Goal: Task Accomplishment & Management: Manage account settings

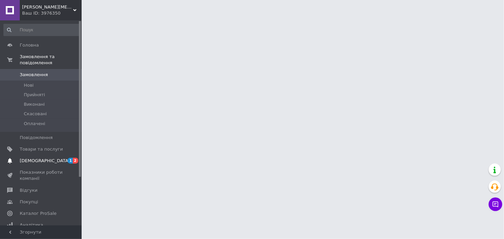
click at [37, 158] on span "[DEMOGRAPHIC_DATA]" at bounding box center [45, 161] width 50 height 6
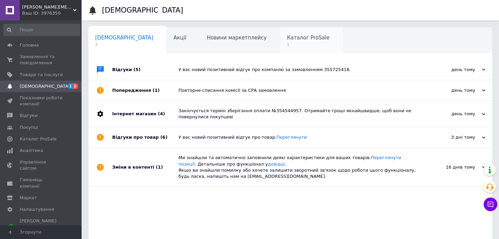
click at [287, 36] on span "Каталог ProSale" at bounding box center [308, 38] width 43 height 6
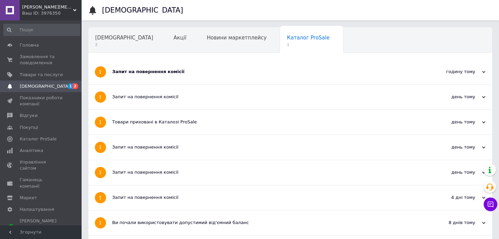
click at [297, 74] on div "Запит на повернення комісії" at bounding box center [264, 72] width 305 height 6
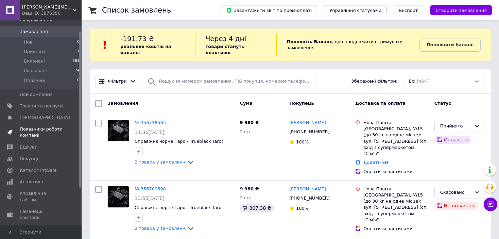
scroll to position [63, 0]
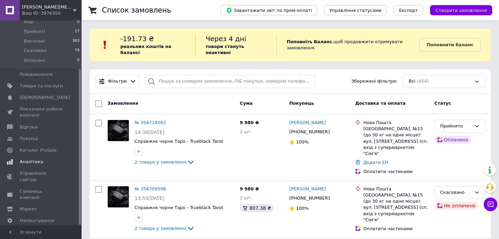
click at [51, 156] on link "Аналітика" at bounding box center [42, 162] width 84 height 12
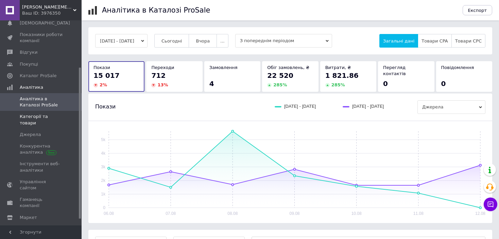
click at [64, 112] on link "Категорії та товари" at bounding box center [42, 120] width 84 height 18
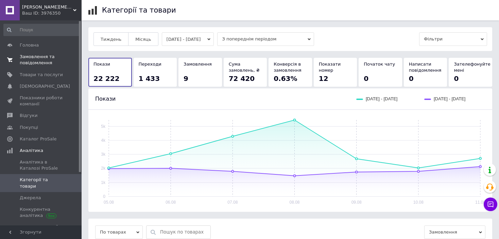
click at [43, 56] on span "Замовлення та повідомлення" at bounding box center [41, 60] width 43 height 12
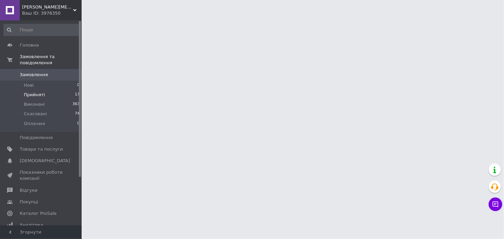
click at [45, 90] on li "Прийняті 17" at bounding box center [42, 95] width 84 height 10
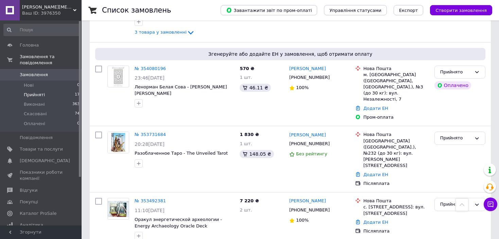
scroll to position [962, 0]
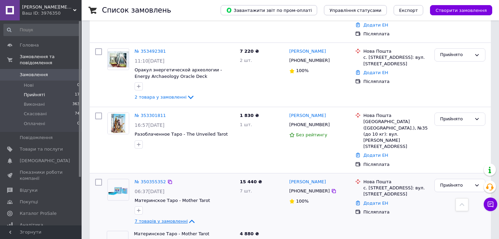
scroll to position [1017, 0]
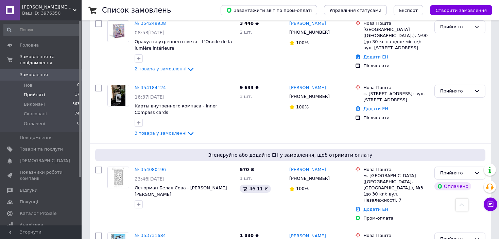
scroll to position [928, 0]
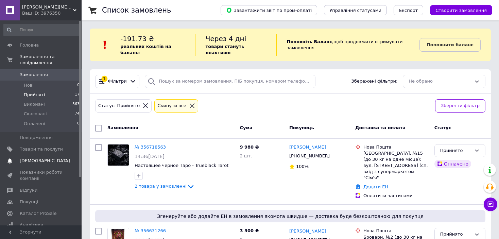
scroll to position [63, 0]
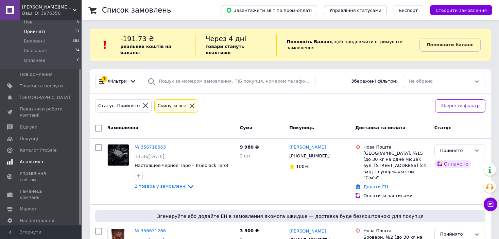
click at [38, 159] on span "Аналітика" at bounding box center [31, 162] width 23 height 6
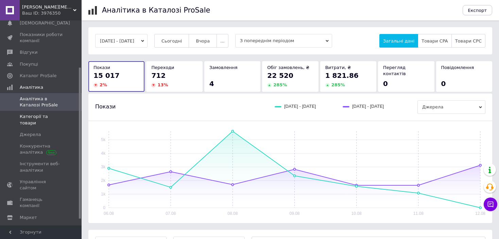
click at [48, 114] on span "Категорії та товари" at bounding box center [41, 120] width 43 height 12
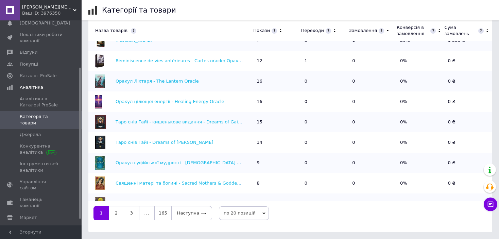
scroll to position [170, 0]
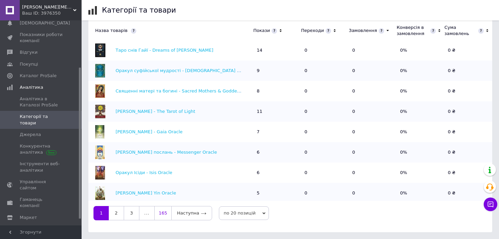
click at [165, 214] on link "165" at bounding box center [162, 213] width 17 height 14
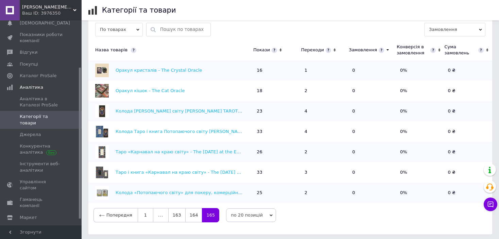
scroll to position [205, 0]
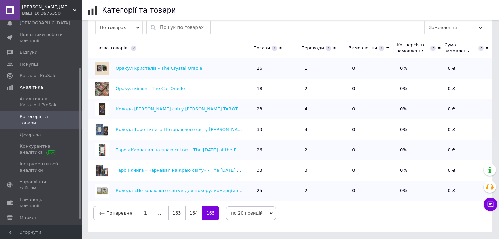
click at [144, 216] on link "1" at bounding box center [146, 213] width 16 height 14
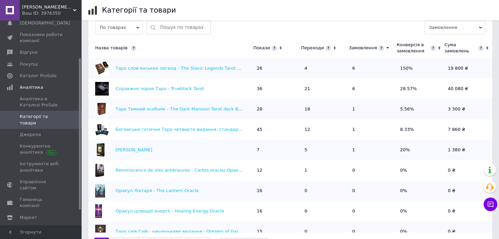
scroll to position [0, 0]
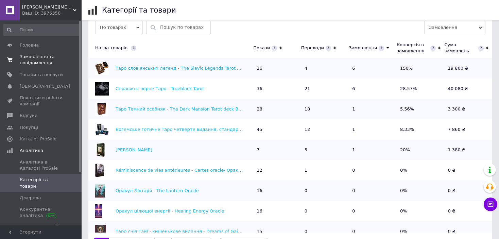
click at [49, 52] on link "Замовлення та повідомлення 0 0" at bounding box center [42, 60] width 84 height 18
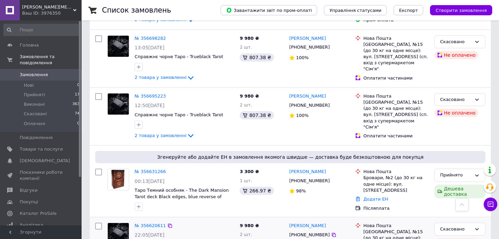
scroll to position [374, 0]
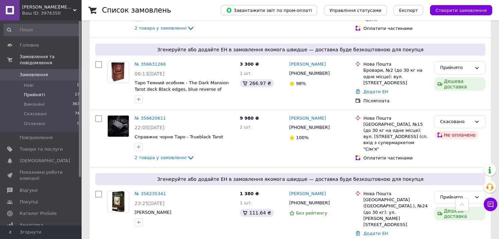
click at [50, 90] on li "Прийняті 17" at bounding box center [42, 95] width 84 height 10
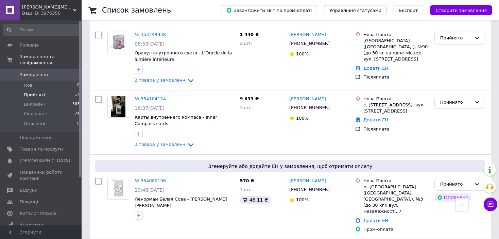
scroll to position [919, 0]
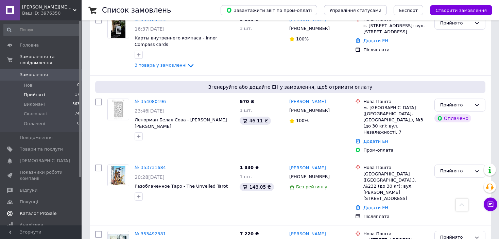
click at [57, 212] on link "Каталог ProSale" at bounding box center [42, 214] width 84 height 12
